Goal: Task Accomplishment & Management: Manage account settings

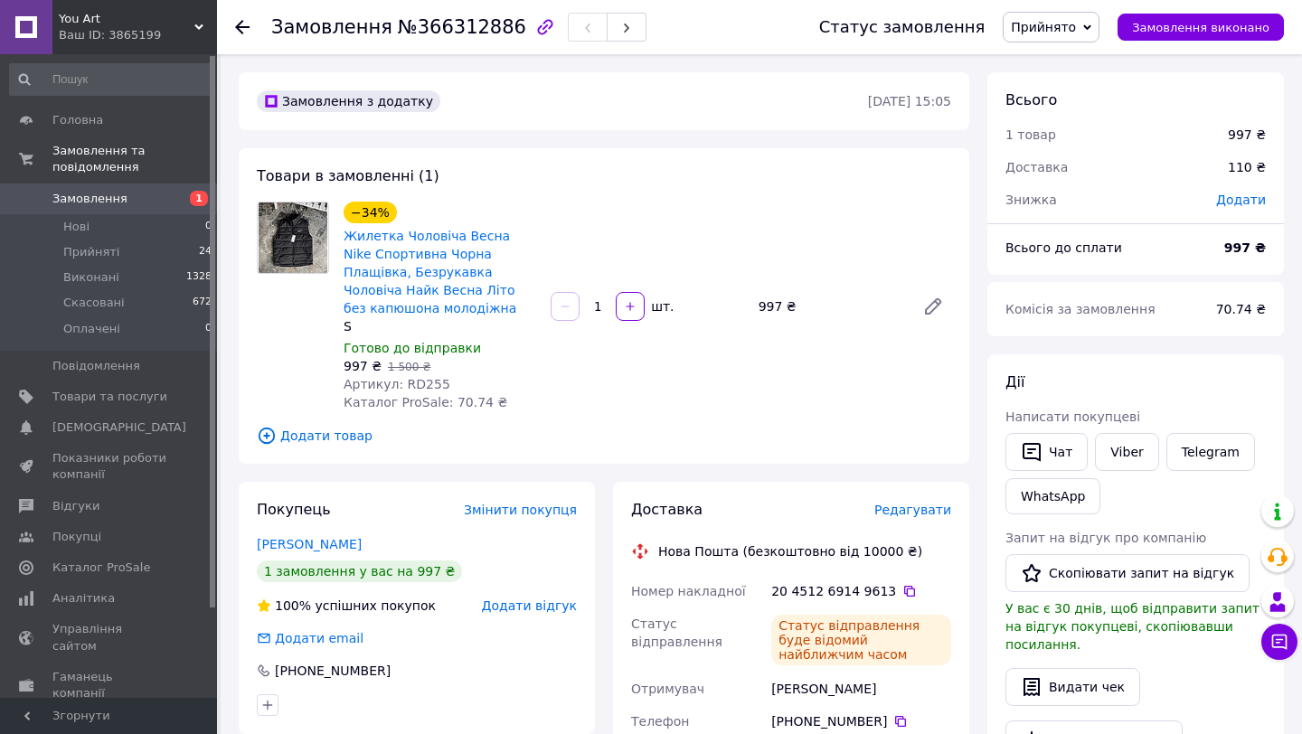
scroll to position [130, 0]
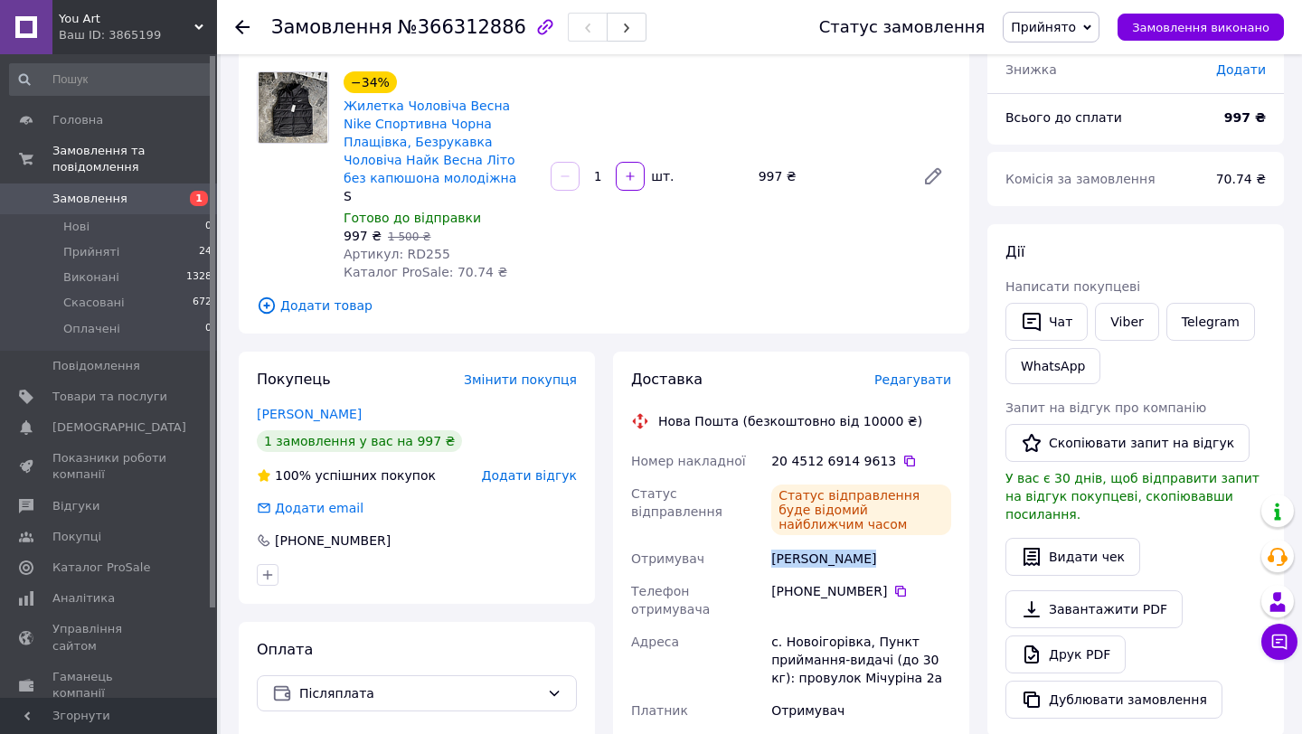
click at [137, 191] on span "Замовлення" at bounding box center [109, 199] width 115 height 16
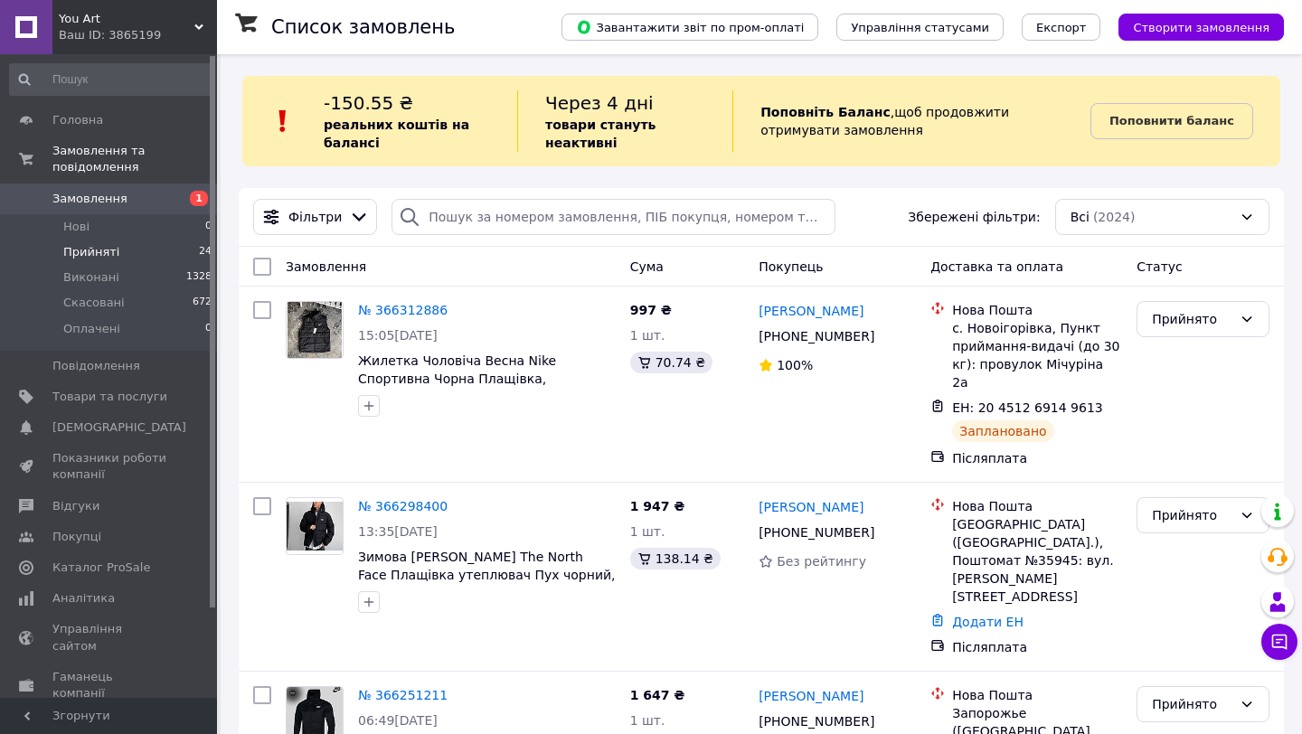
click at [90, 249] on span "Прийняті" at bounding box center [91, 252] width 56 height 16
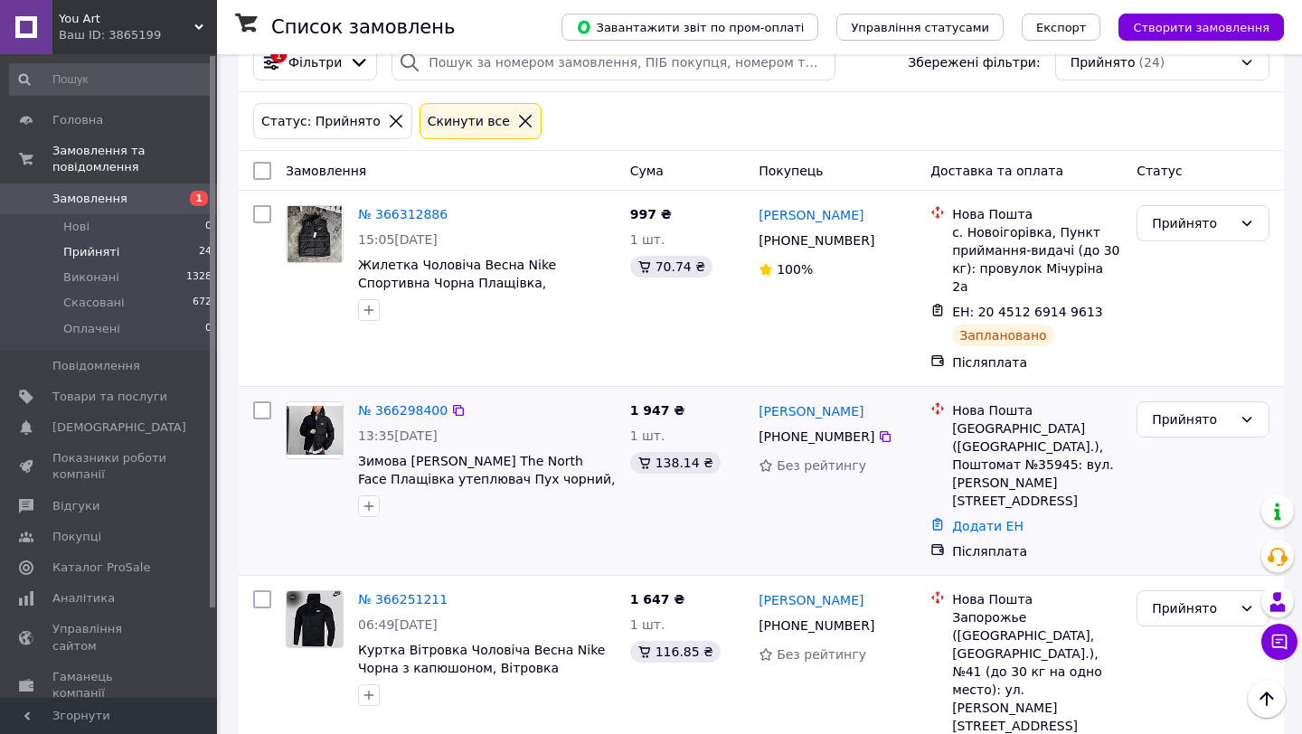
scroll to position [147, 0]
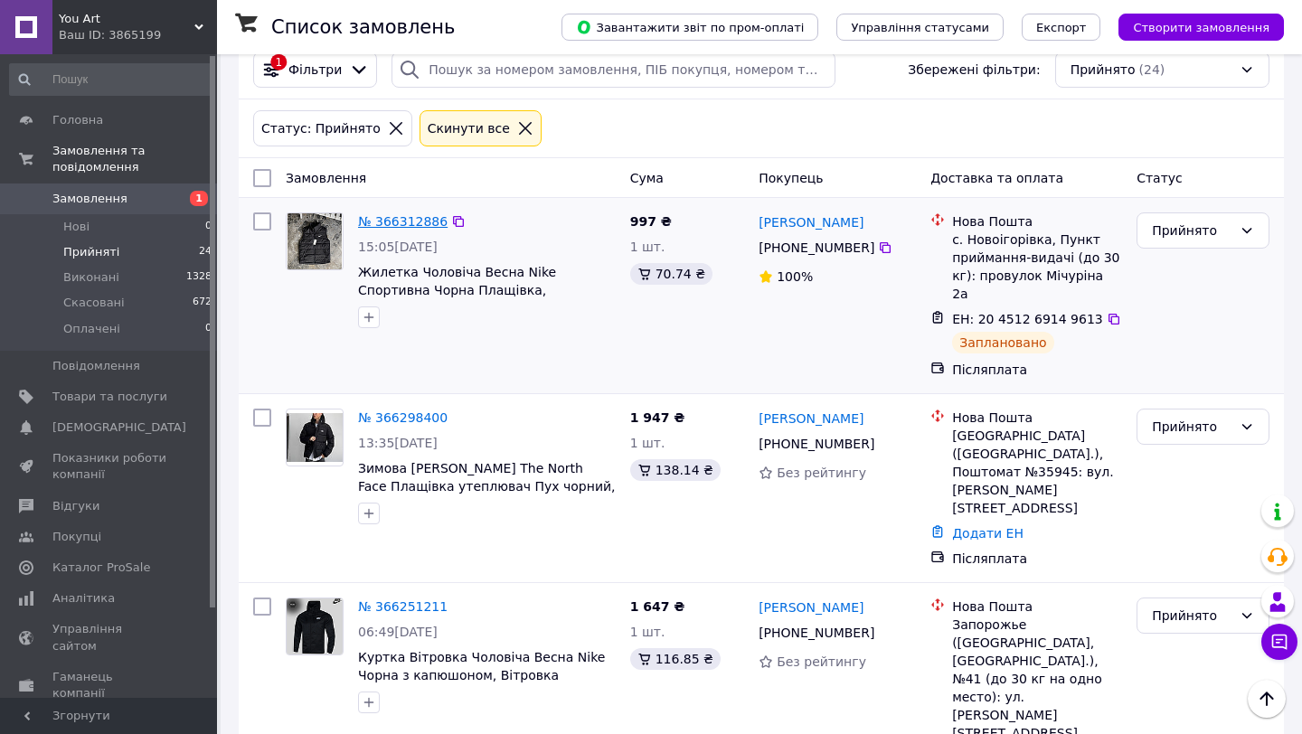
click at [409, 217] on link "№ 366312886" at bounding box center [403, 221] width 90 height 14
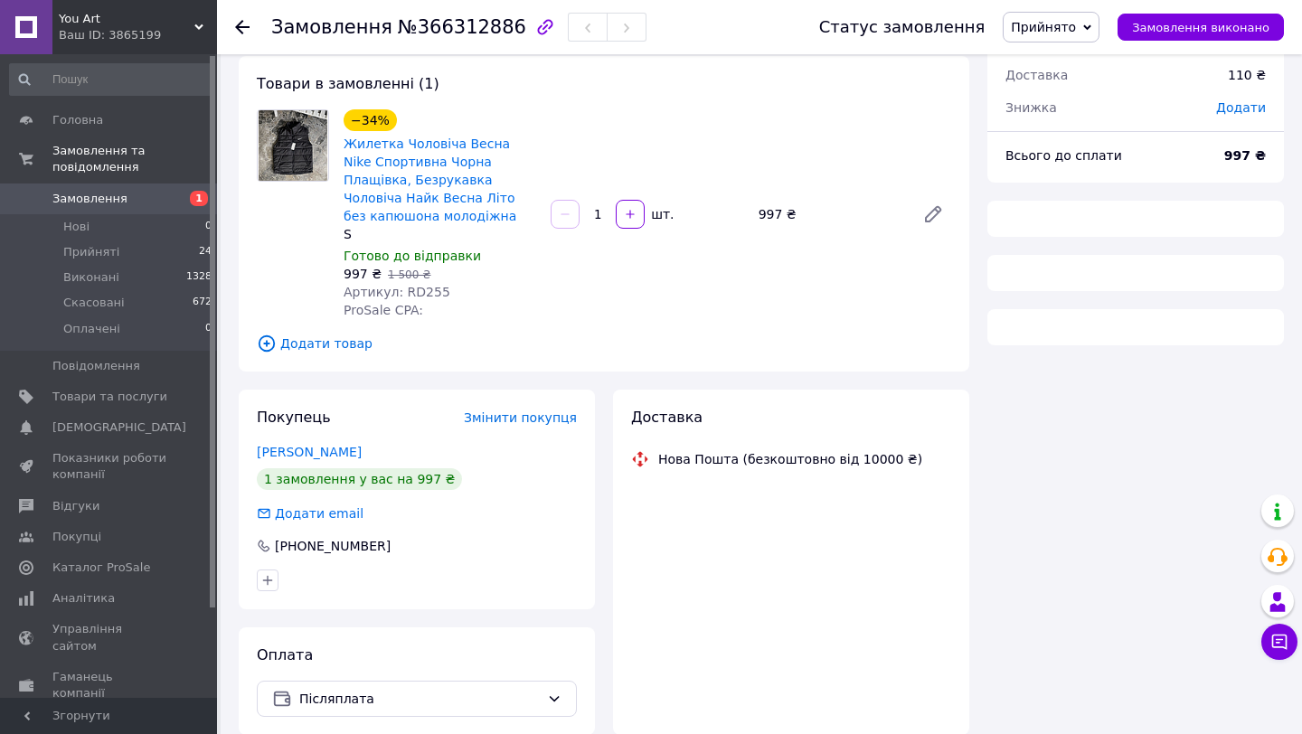
scroll to position [147, 0]
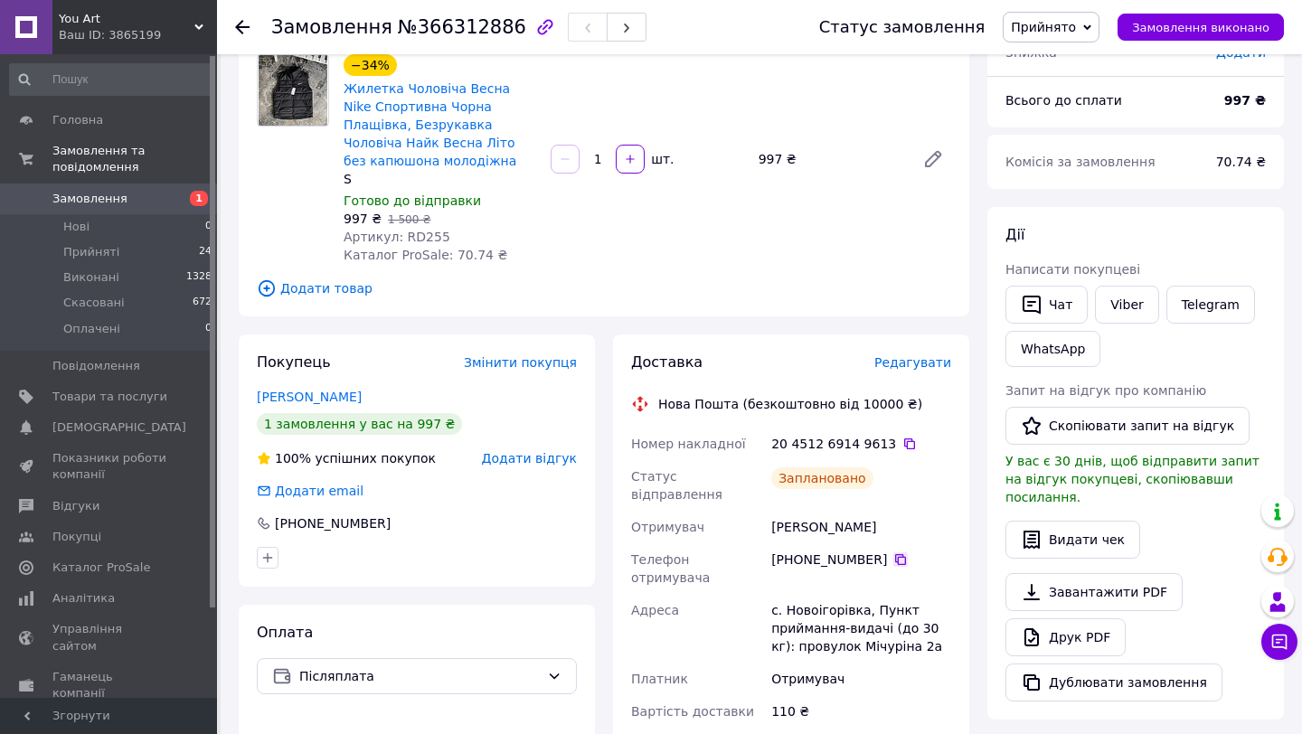
click at [894, 552] on icon at bounding box center [900, 559] width 14 height 14
click at [825, 594] on div "с. Новоігорівка, Пункт приймання-видачі (до 30 кг): провулок Мічуріна 2а" at bounding box center [861, 628] width 187 height 69
copy div "Новоігорівка"
click at [902, 441] on icon at bounding box center [909, 444] width 14 height 14
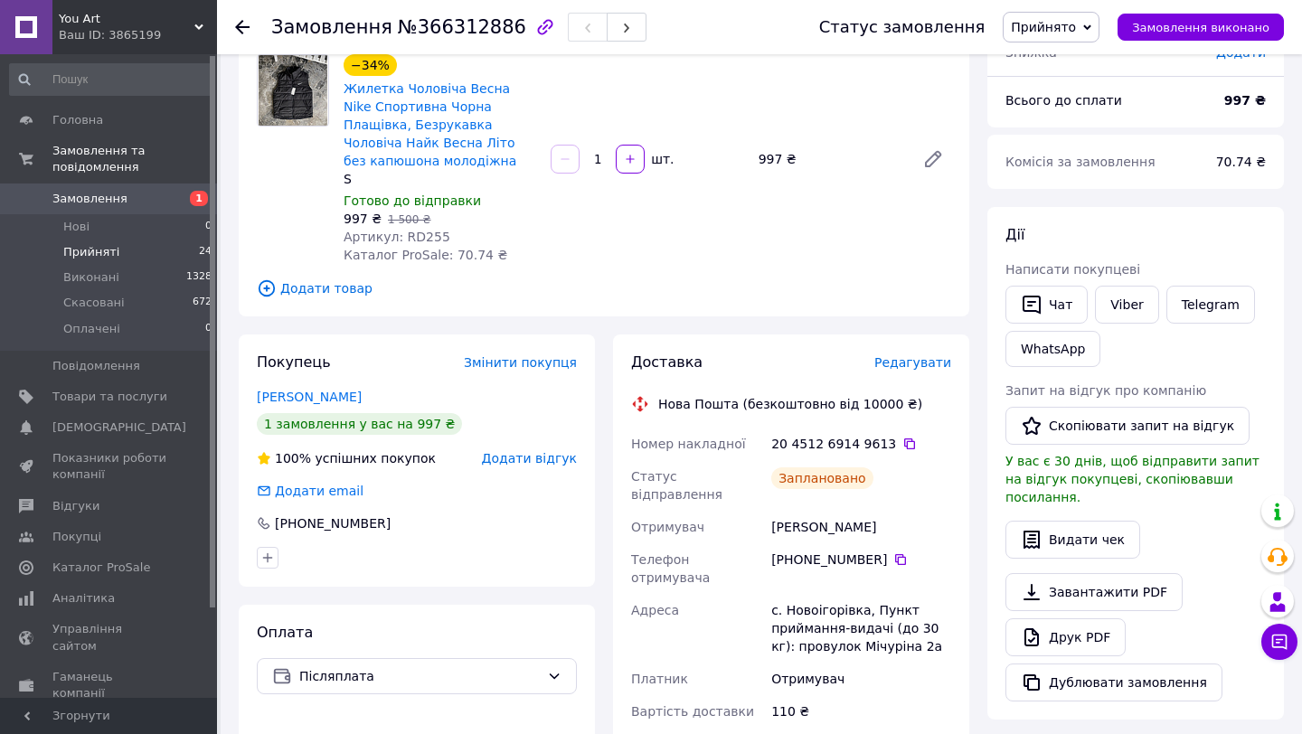
click at [99, 250] on span "Прийняті" at bounding box center [91, 252] width 56 height 16
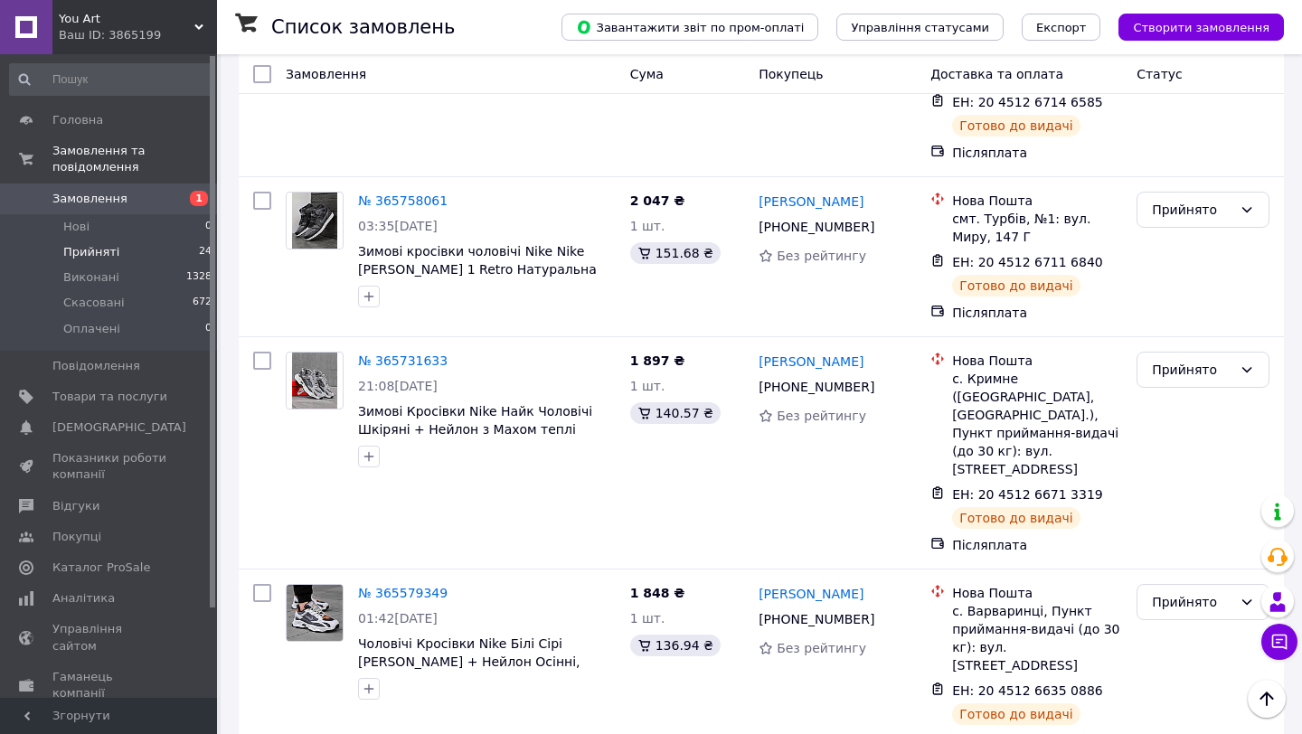
scroll to position [3940, 0]
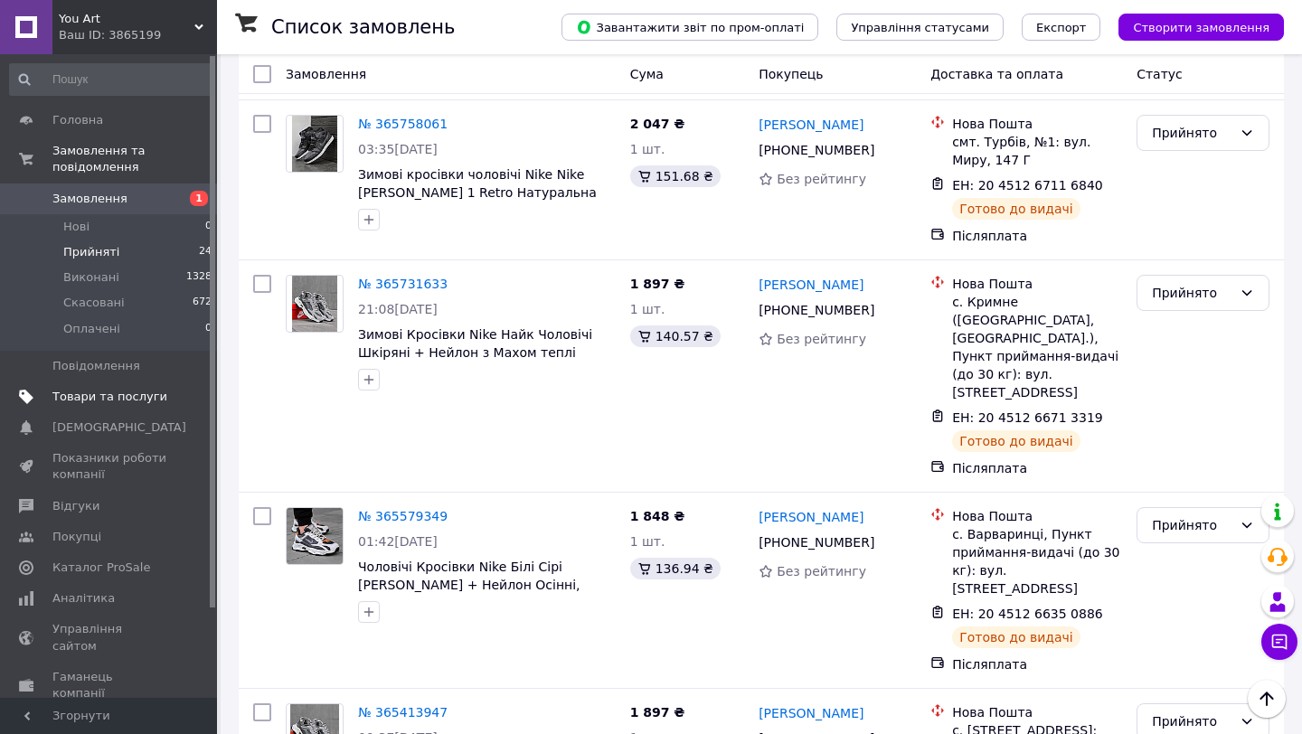
click at [103, 388] on link "Товари та послуги" at bounding box center [111, 397] width 222 height 31
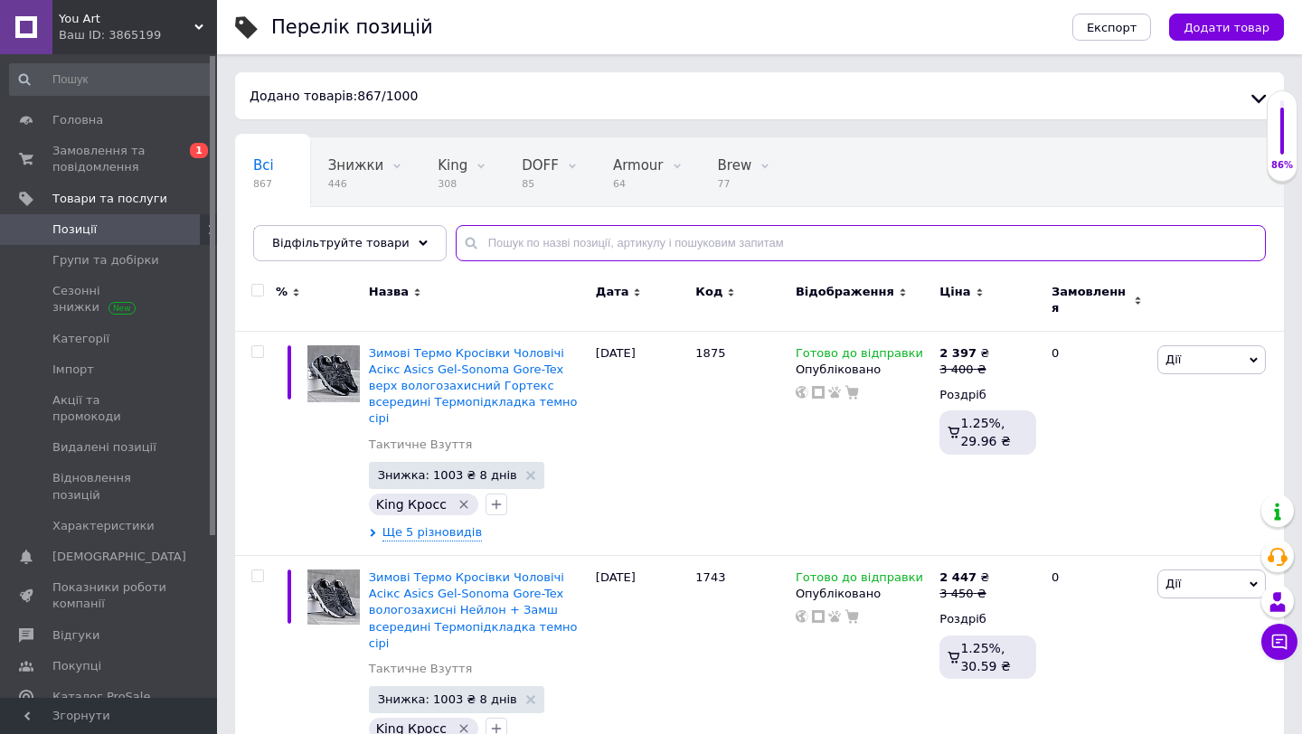
click at [469, 234] on input "text" at bounding box center [861, 243] width 810 height 36
paste input "1357"
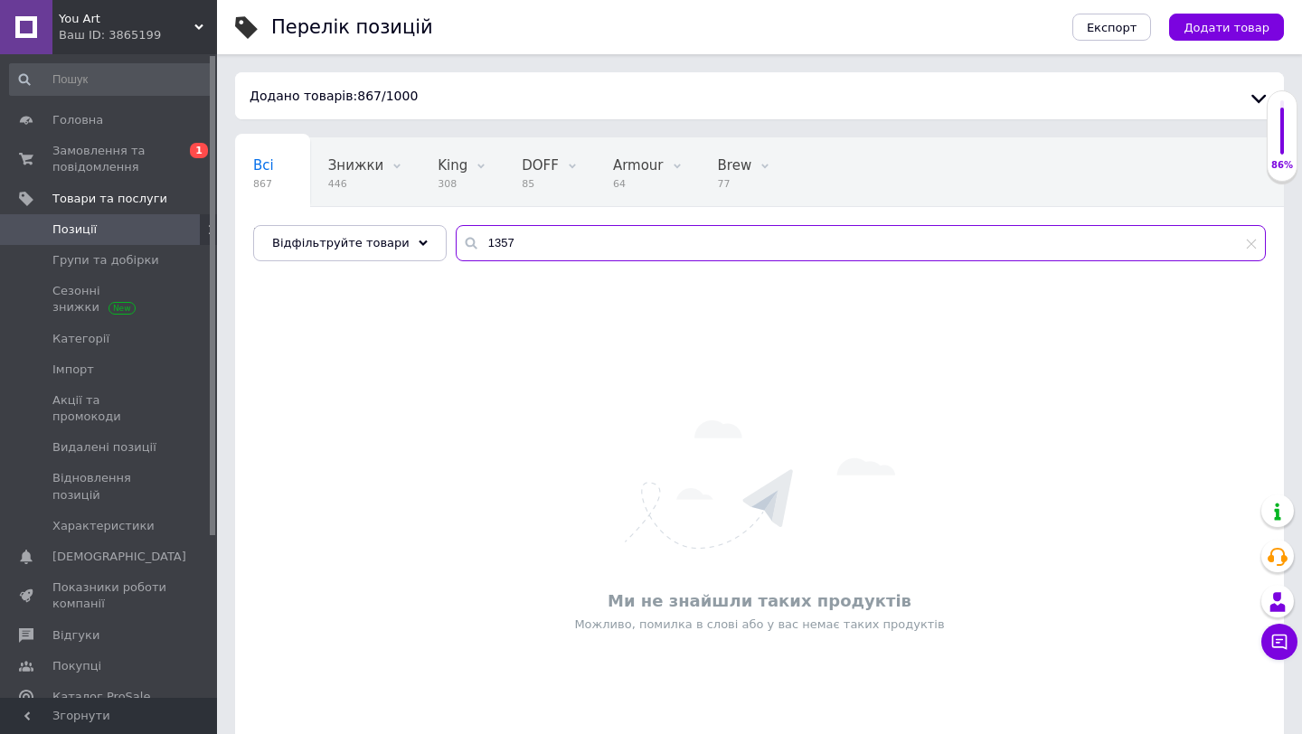
type input "1357"
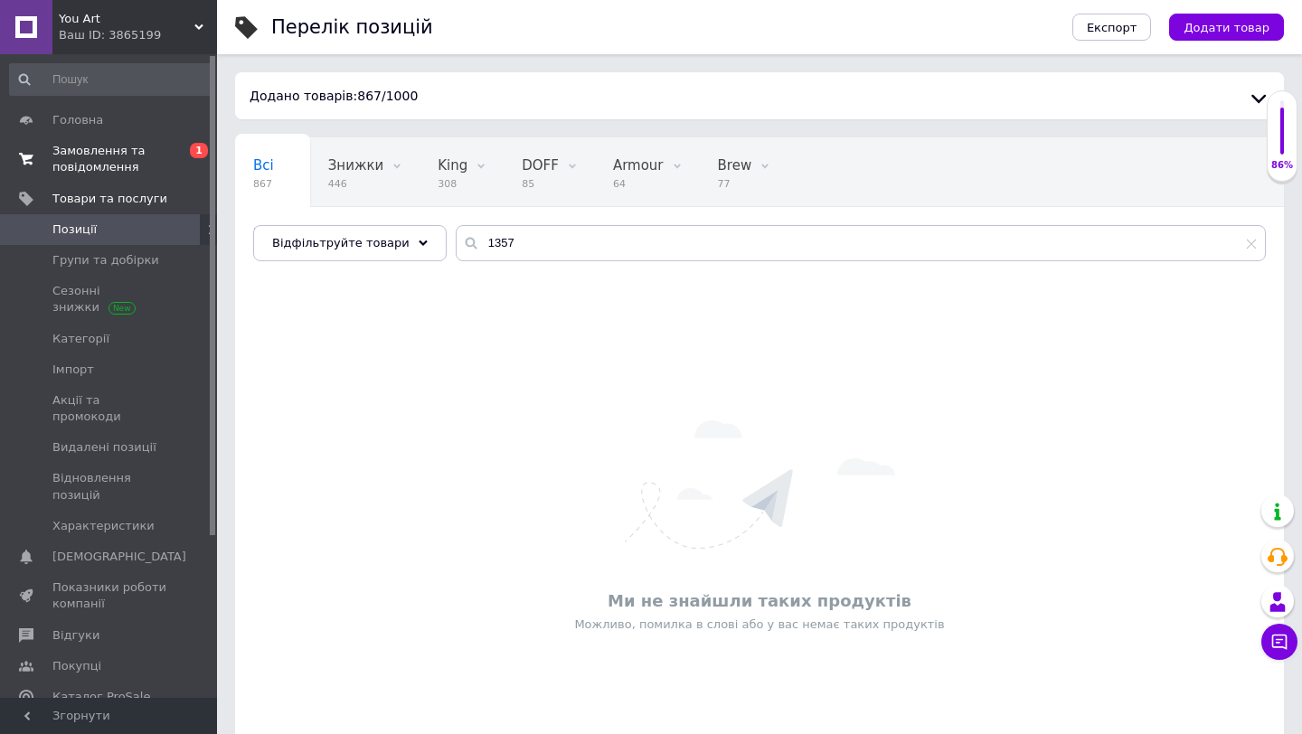
click at [94, 149] on span "Замовлення та повідомлення" at bounding box center [109, 159] width 115 height 33
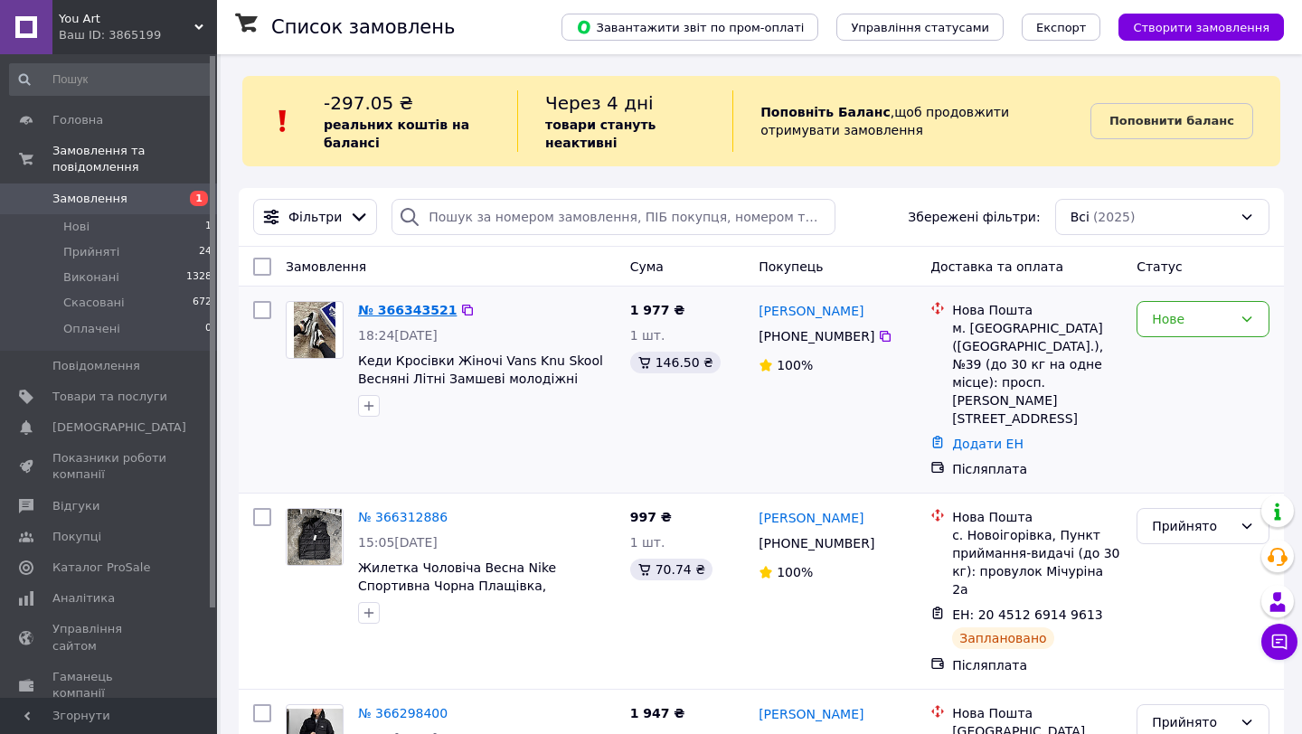
click at [423, 311] on link "№ 366343521" at bounding box center [407, 310] width 99 height 14
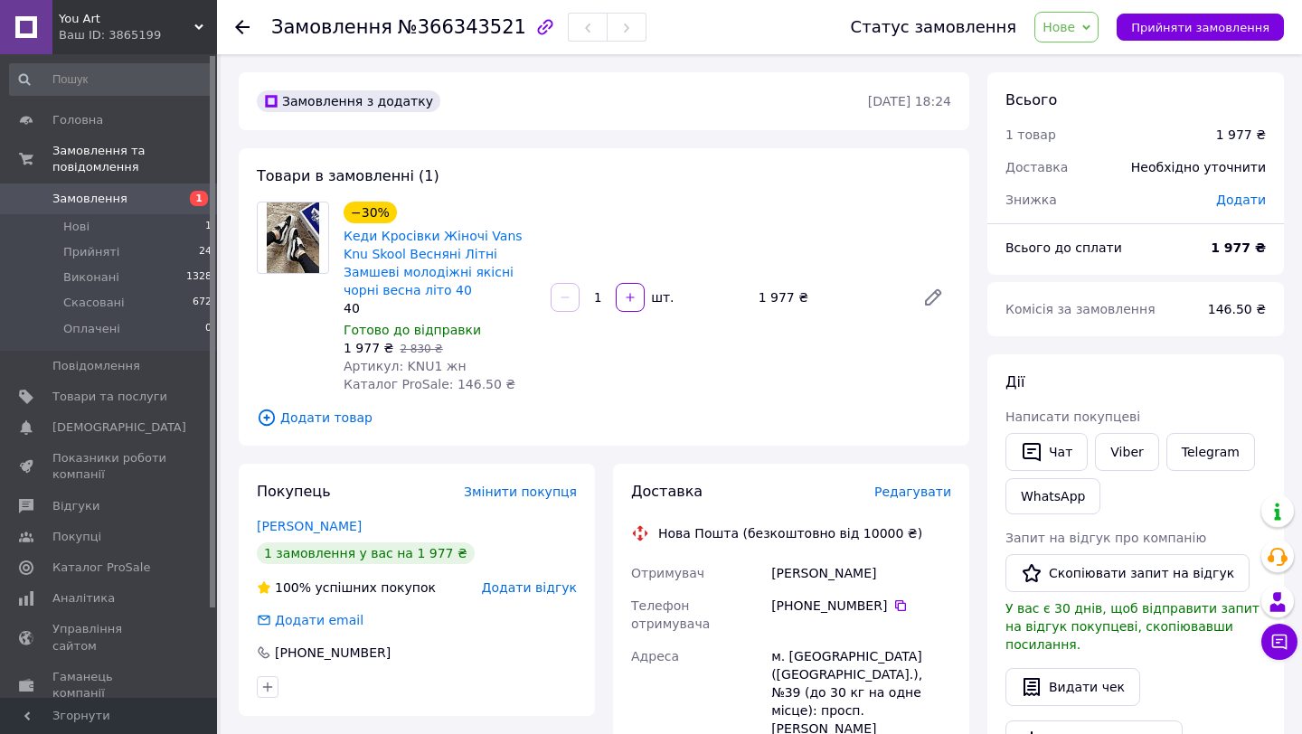
click at [419, 359] on span "Артикул: KNU1 жн" at bounding box center [405, 366] width 123 height 14
copy span "KNU1"
click at [433, 252] on link "Кеди Кросівки Жіночі Vans Knu Skool Весняні Літні Замшеві молодіжні якісні чорн…" at bounding box center [433, 263] width 179 height 69
click at [1129, 455] on link "Viber" at bounding box center [1126, 452] width 63 height 38
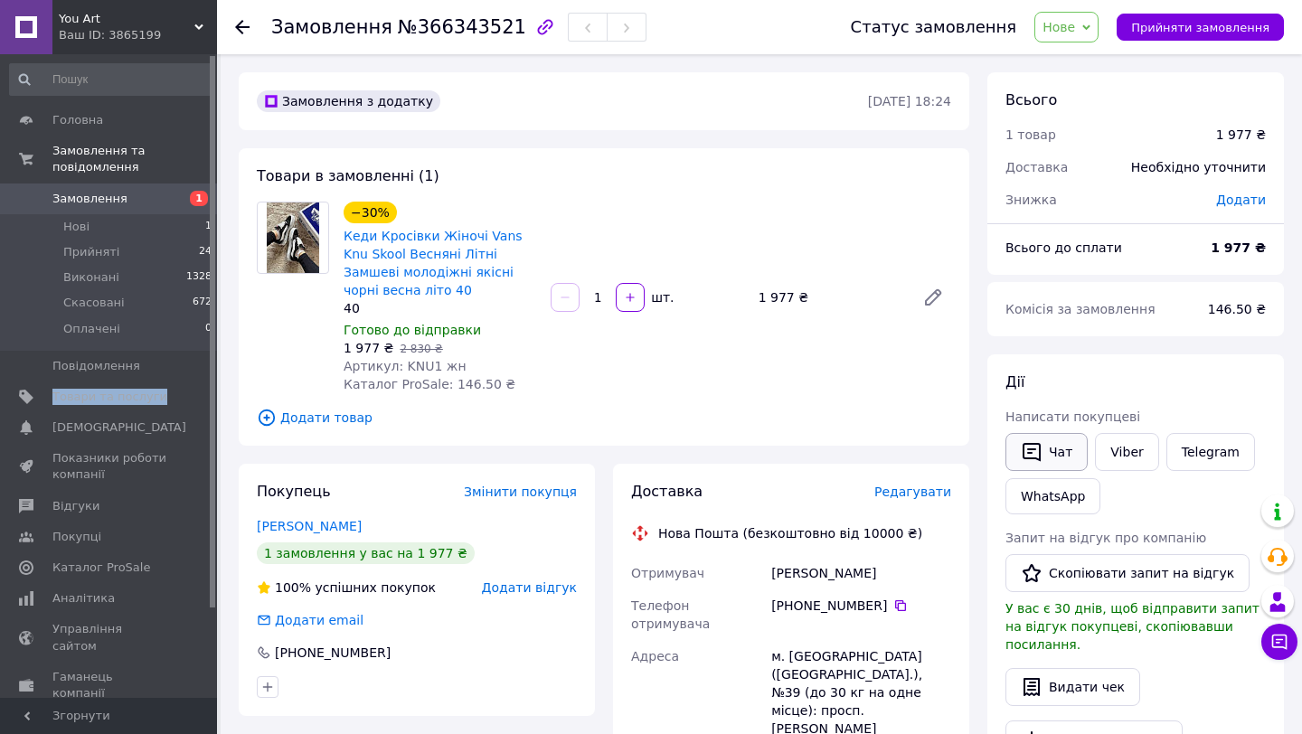
click at [1051, 458] on button "Чат" at bounding box center [1046, 452] width 82 height 38
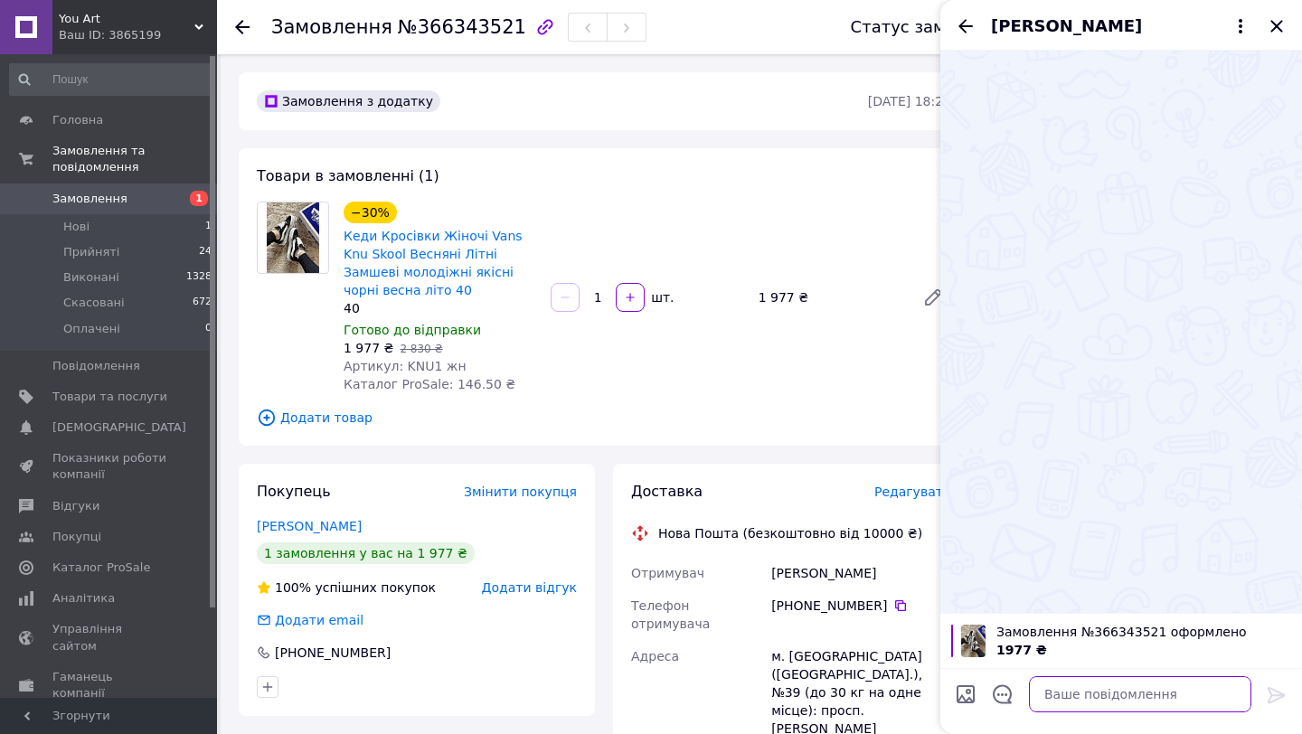
click at [1051, 687] on textarea at bounding box center [1140, 694] width 222 height 36
type textarea "D"
paste textarea "👟 Кросівки 📏 РОЗМІР - 41 (26.5см)"
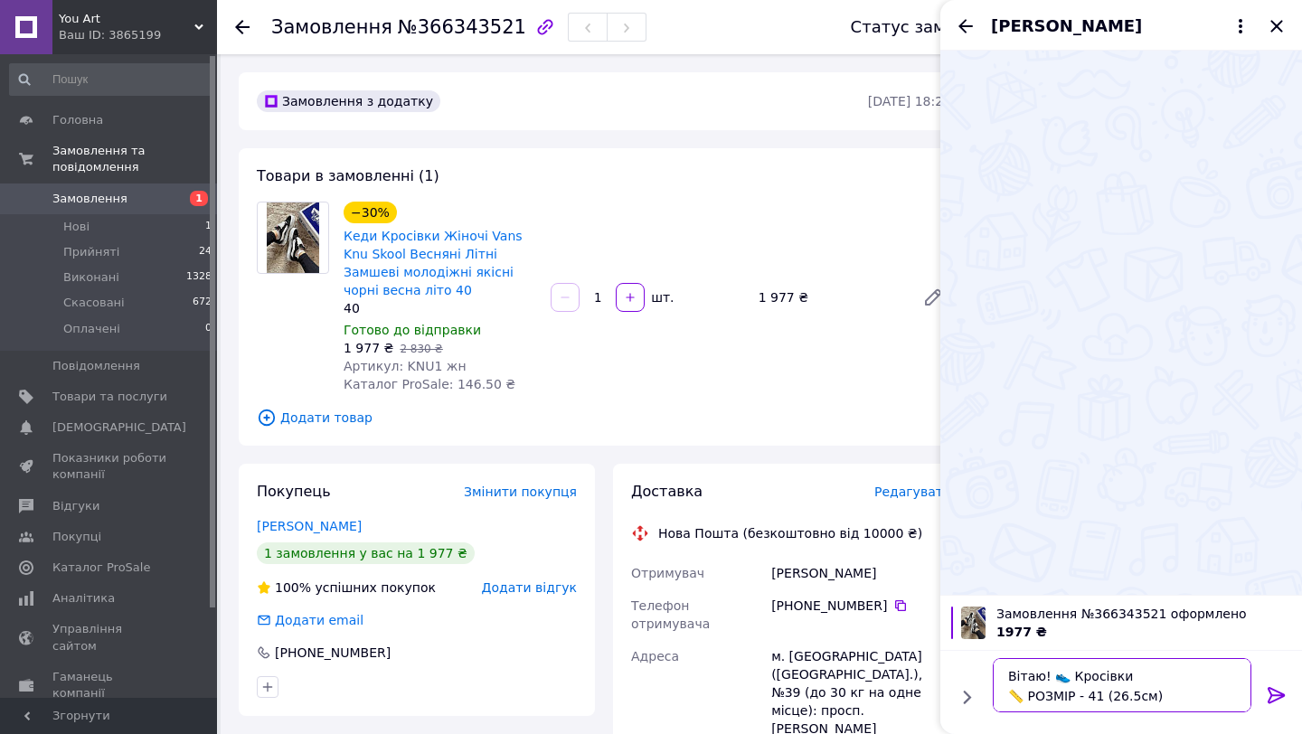
drag, startPoint x: 1126, startPoint y: 678, endPoint x: 996, endPoint y: 678, distance: 129.3
click at [996, 678] on textarea "Вітаю! 👟 Кросівки 📏 РОЗМІР - 41 (26.5см)" at bounding box center [1122, 685] width 259 height 54
paste textarea "👋, Prom замовлення :"
paste textarea "👟 Кросівки"
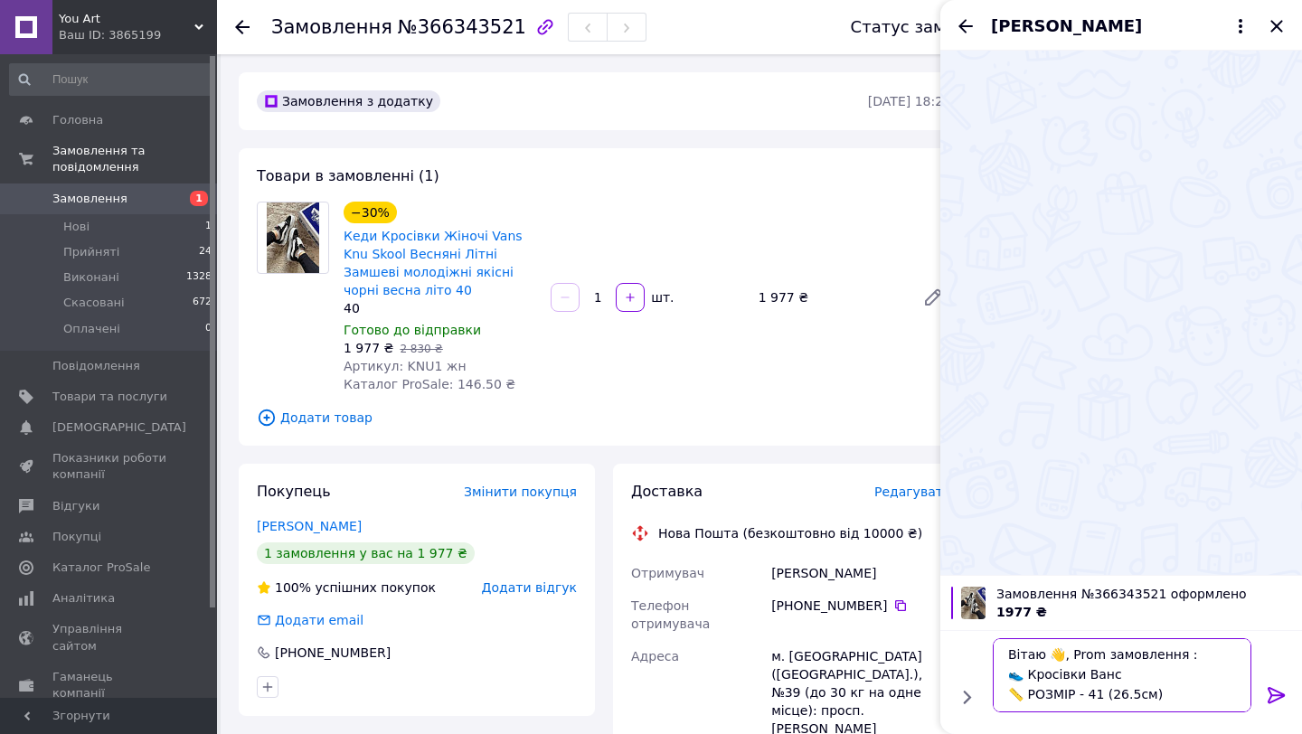
click at [1096, 696] on textarea "Вітаю 👋, Prom замовлення : 👟 Кросівки Ванс 📏 РОЗМІР - 41 (26.5см)" at bounding box center [1122, 675] width 259 height 74
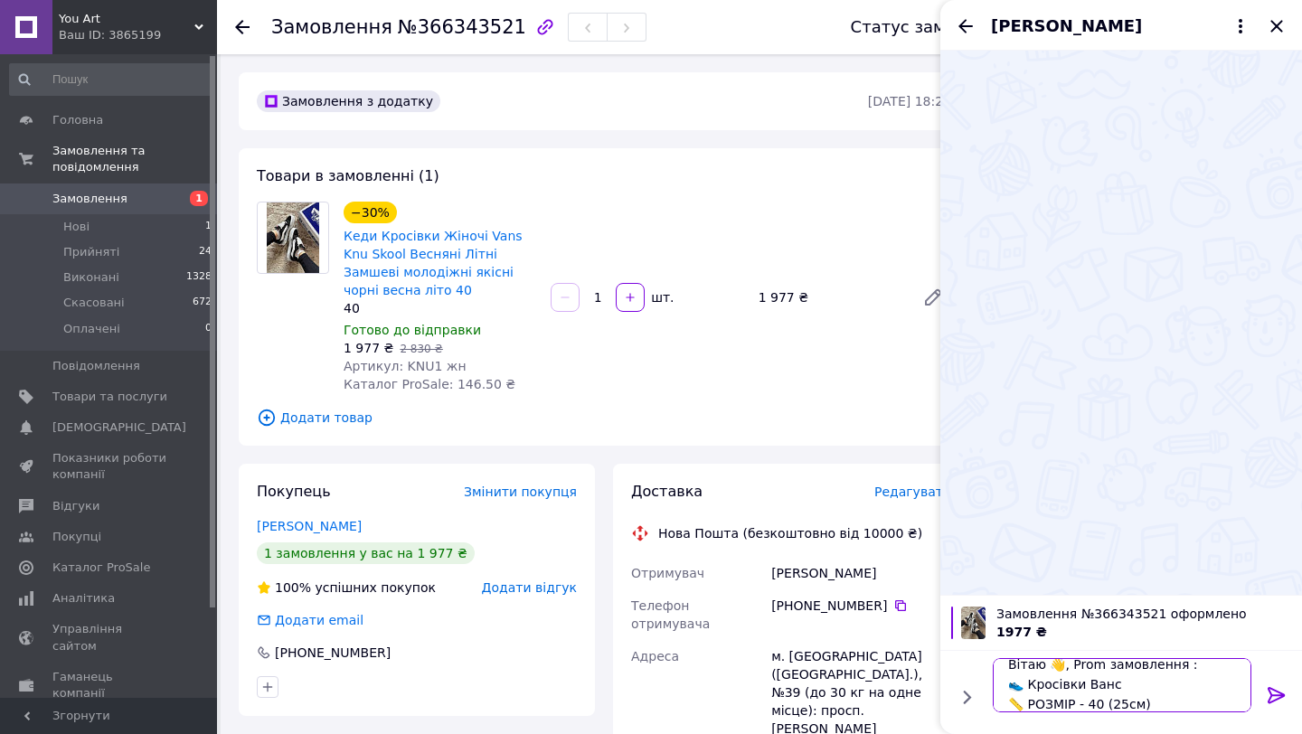
click at [1163, 703] on textarea "Вітаю 👋, Prom замовлення : 👟 Кросівки Ванс 📏 РОЗМІР - 40 (25см)" at bounding box center [1122, 685] width 259 height 54
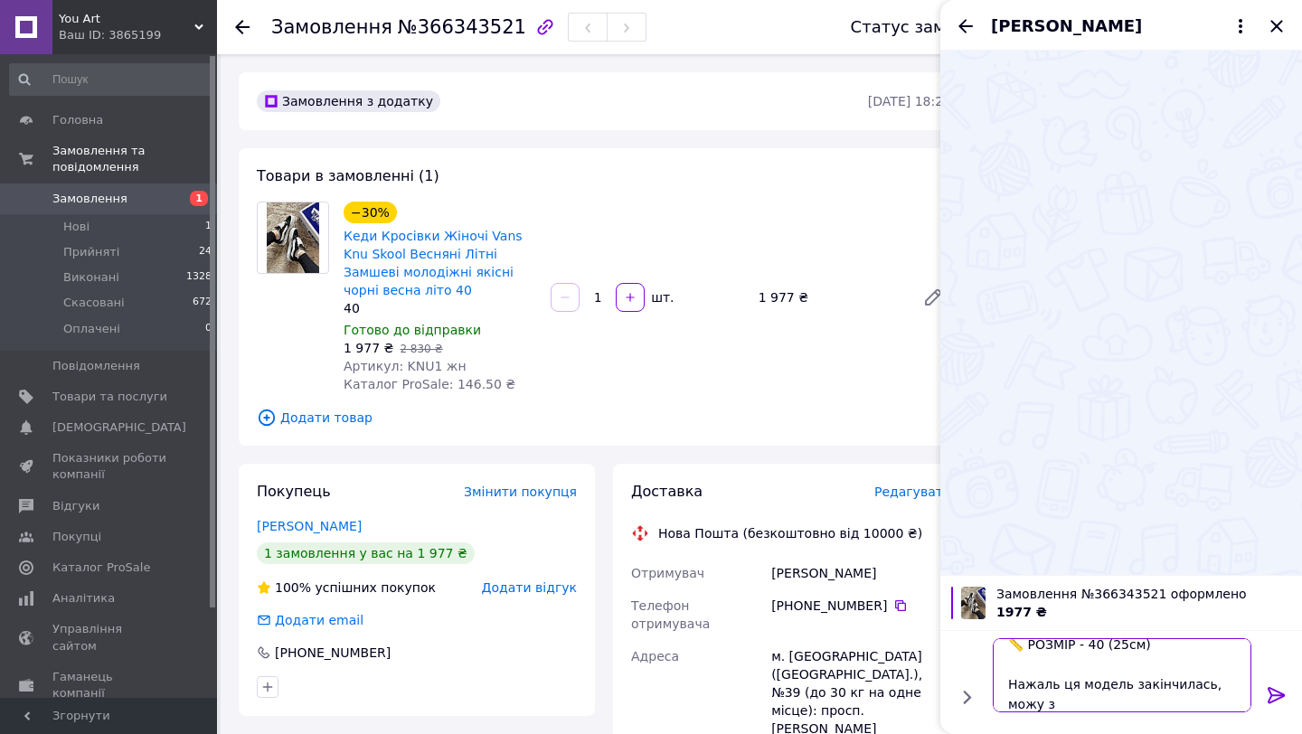
scroll to position [42, 0]
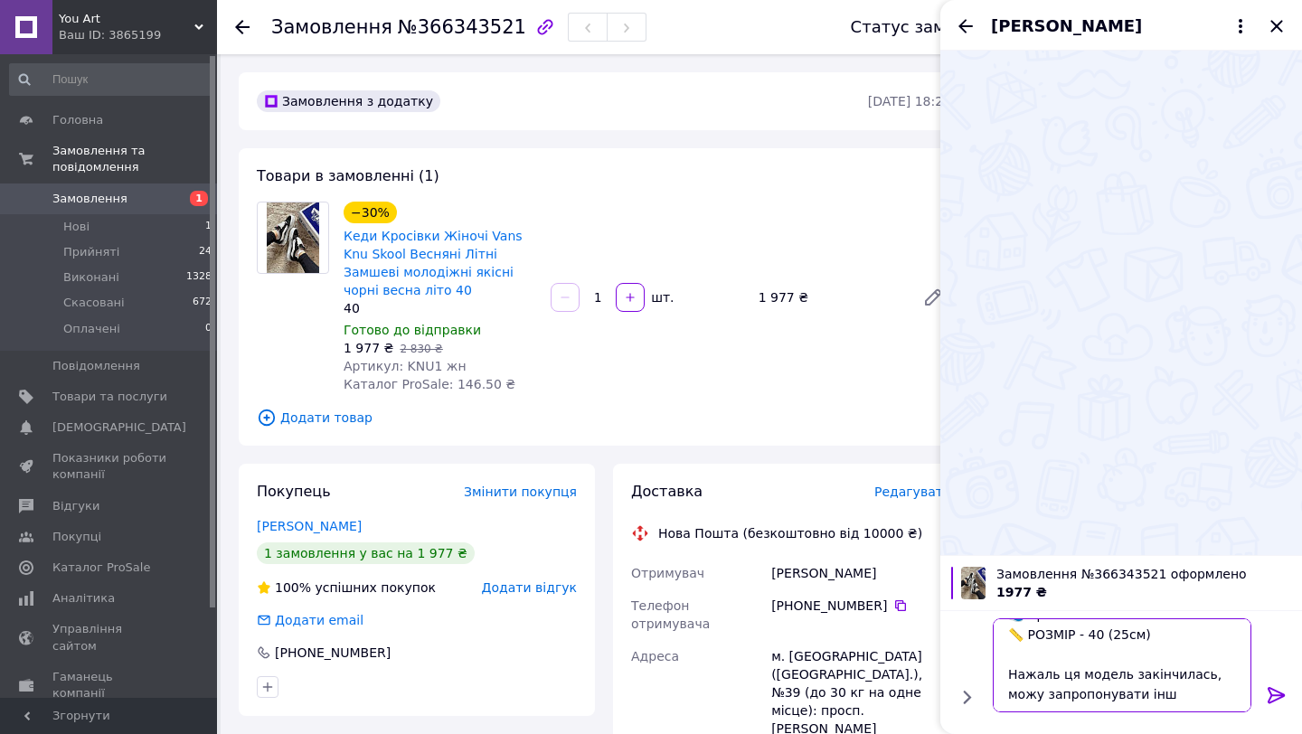
type textarea "Вітаю 👋, Prom замовлення : 👟 Кросівки Ванс 📏 РОЗМІР - 40 (25см) Нажаль ця модел…"
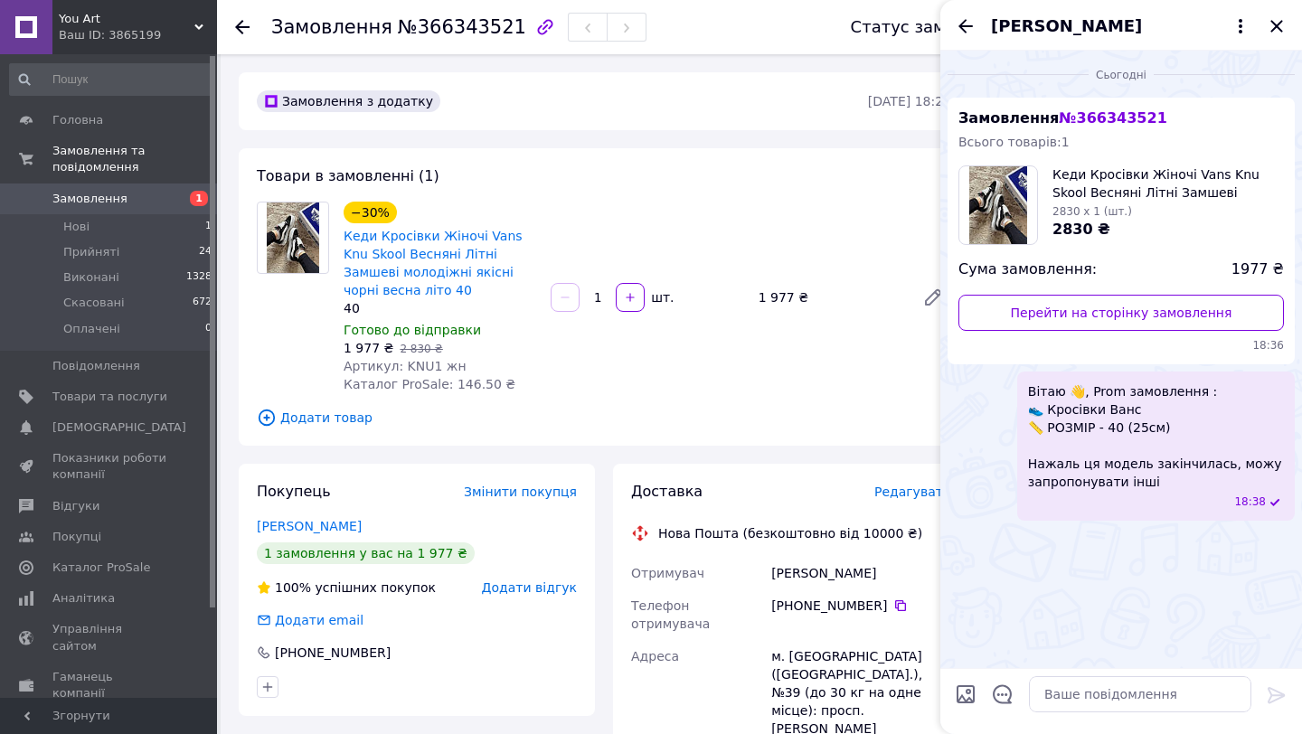
click at [972, 693] on input "Завантажити файли" at bounding box center [966, 694] width 22 height 22
type input "C:\fakepath\2025-10-12 18.35.56.jpg"
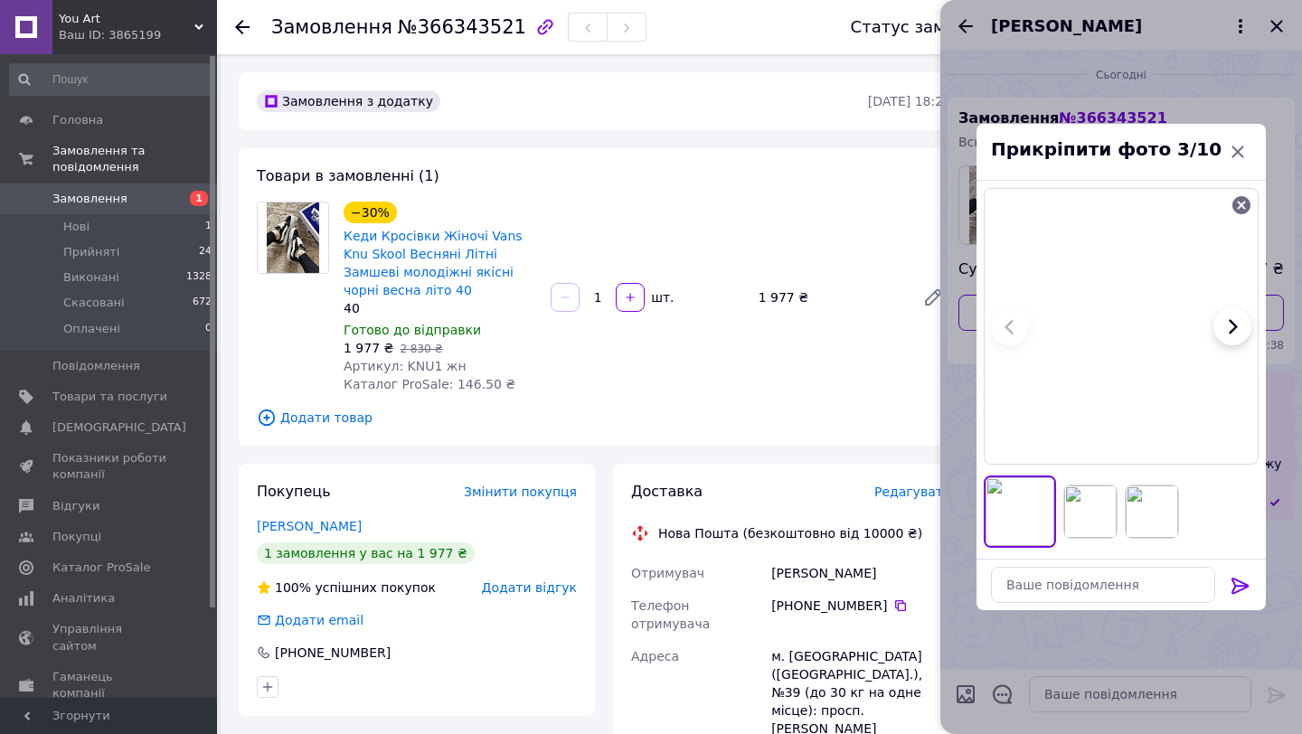
click at [1239, 580] on icon at bounding box center [1239, 586] width 17 height 16
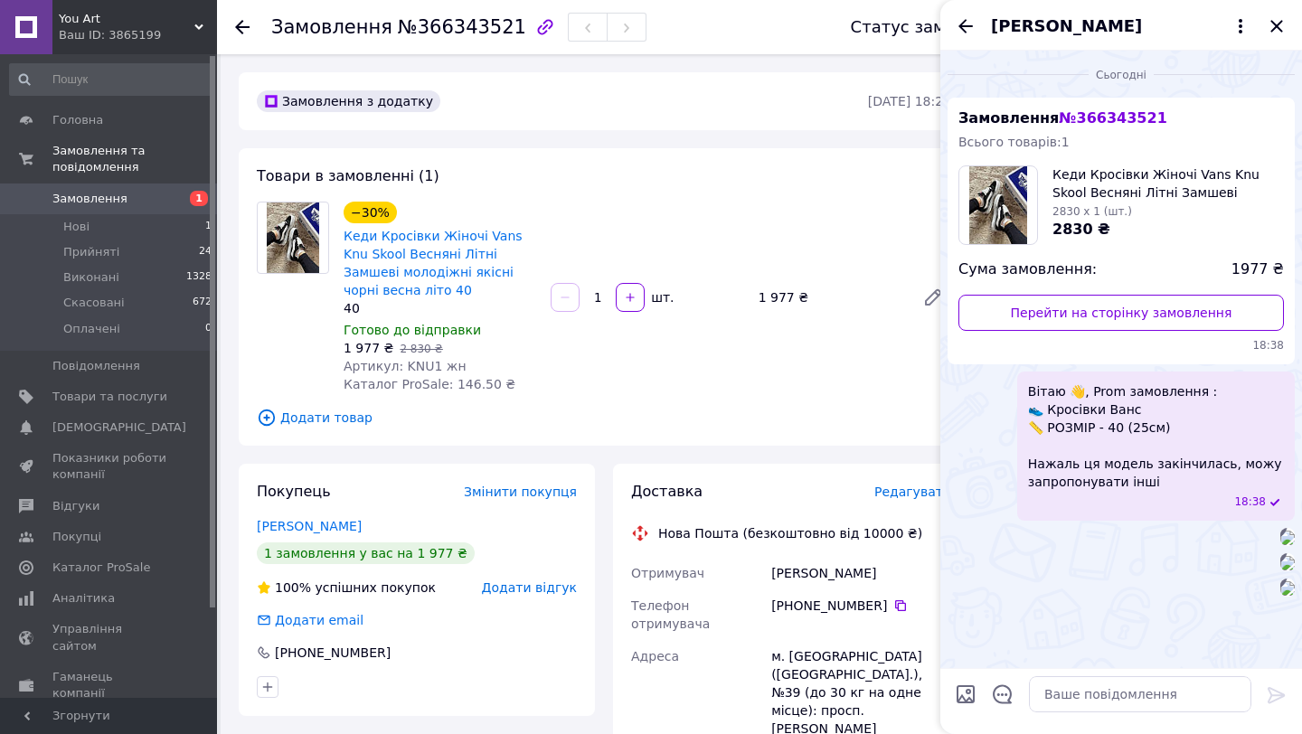
click at [789, 200] on div "−30% Кеди Кросівки Жіночі Vans Knu Skool Весняні Літні Замшеві молодіжні якісні…" at bounding box center [647, 297] width 622 height 199
click at [1276, 20] on icon "Закрити" at bounding box center [1277, 26] width 22 height 22
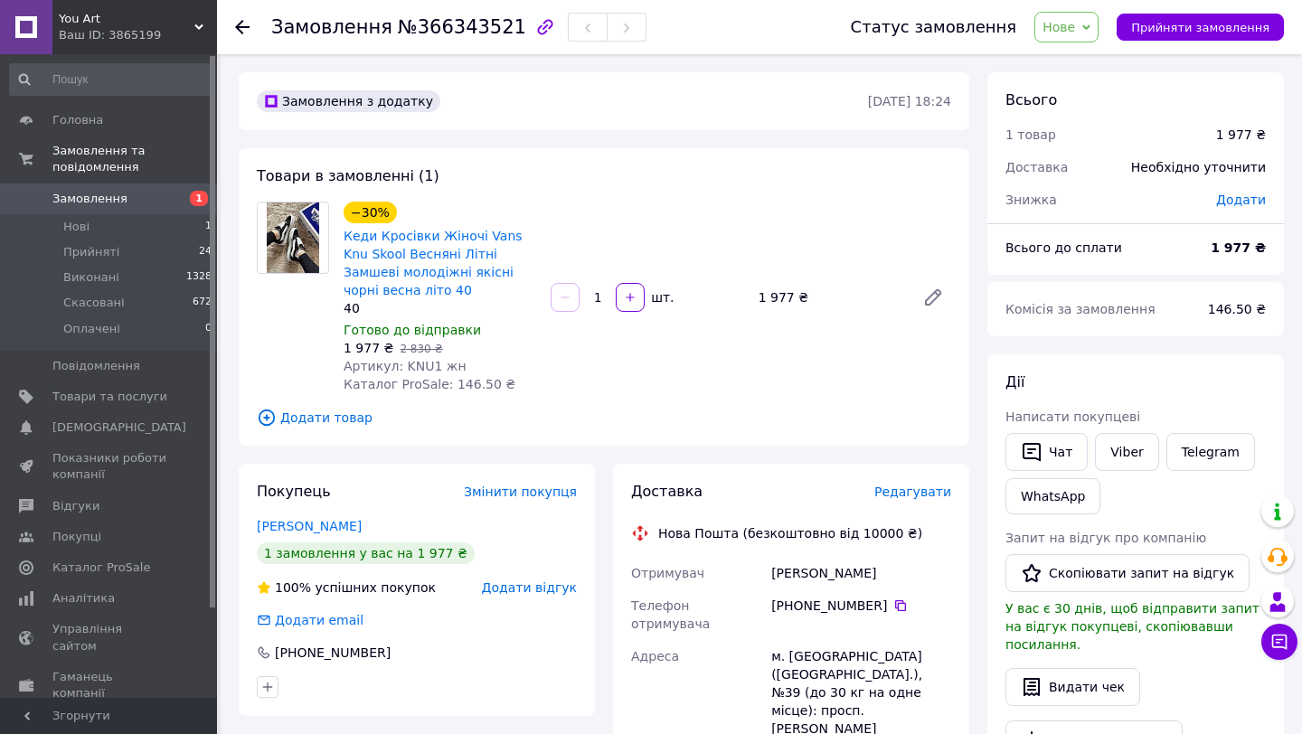
click at [1091, 27] on span "Нове" at bounding box center [1066, 27] width 64 height 31
click at [1092, 58] on li "Прийнято" at bounding box center [1076, 63] width 83 height 27
